Goal: Check status: Check status

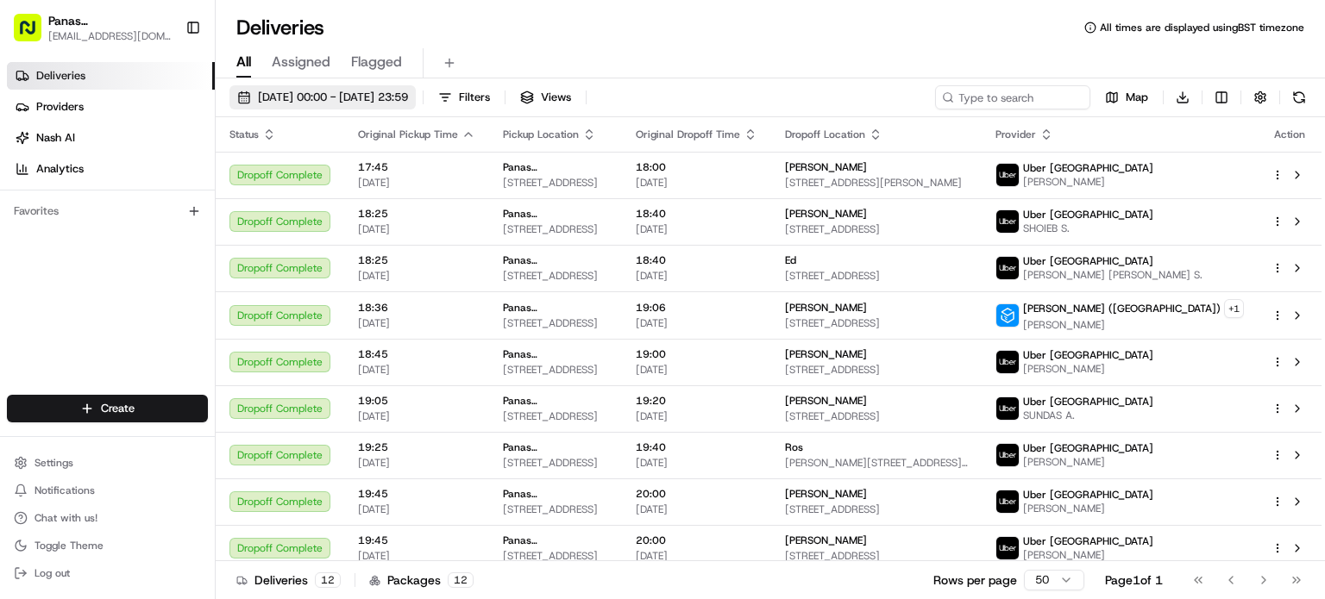
click at [300, 100] on span "29/11/2024 00:00 - 29/11/2024 23:59" at bounding box center [333, 98] width 150 height 16
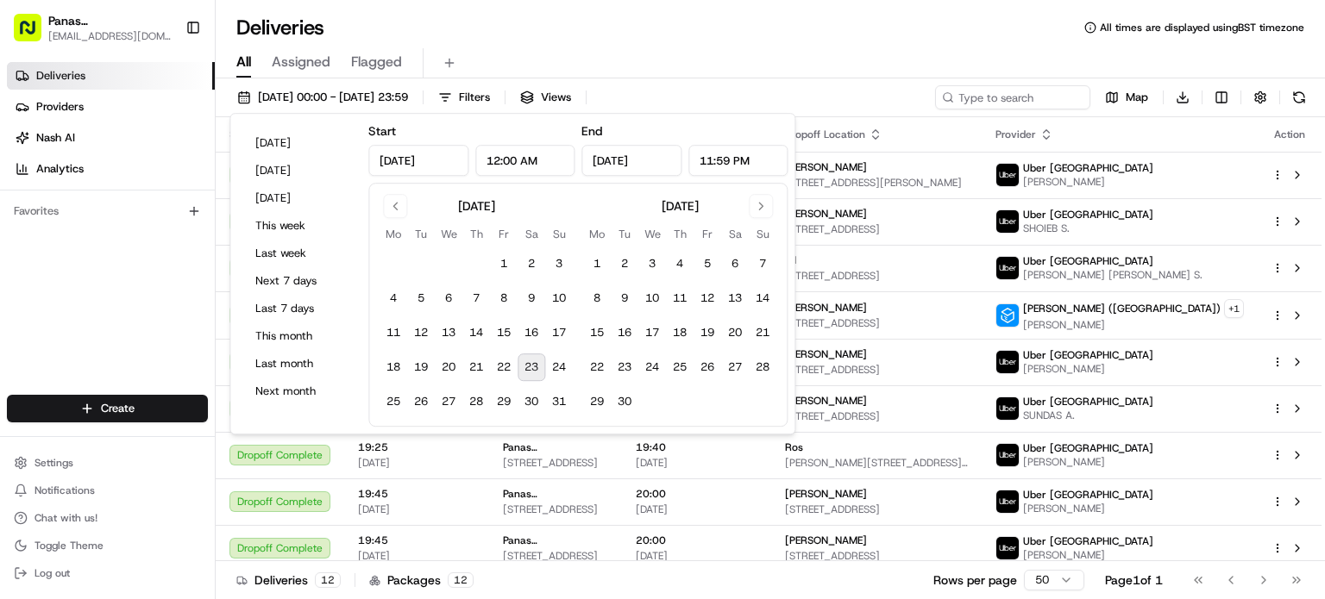
click at [532, 357] on button "23" at bounding box center [531, 368] width 28 height 28
type input "Aug 23, 2025"
click at [532, 357] on button "23" at bounding box center [531, 368] width 28 height 28
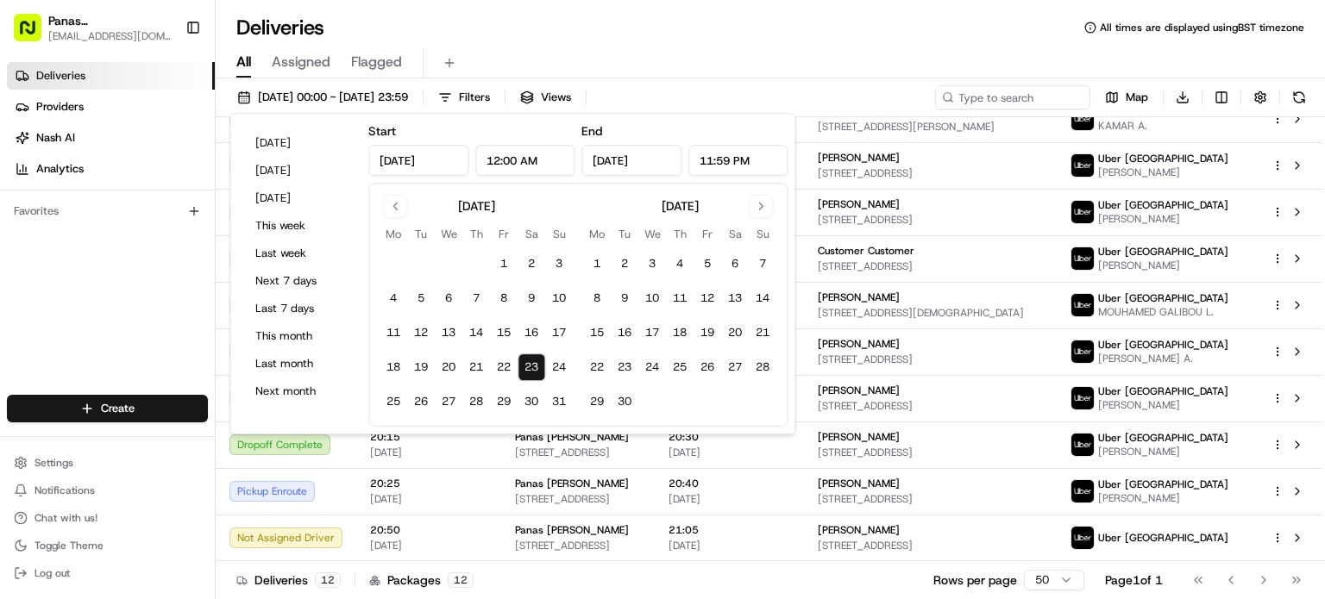
scroll to position [167, 0]
click at [138, 321] on div "Deliveries Providers Nash AI Analytics Favorites" at bounding box center [107, 230] width 215 height 350
